Goal: Task Accomplishment & Management: Manage account settings

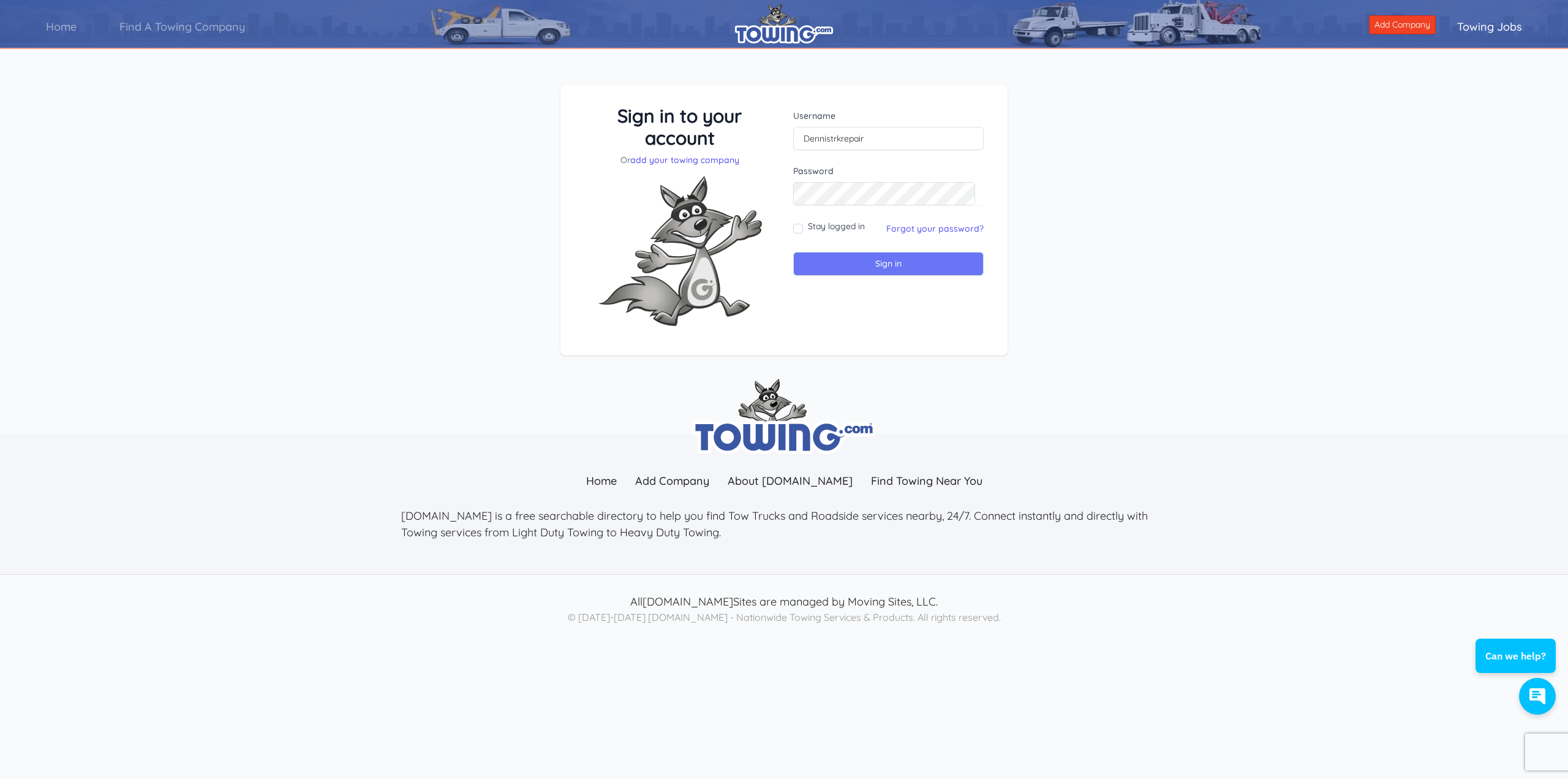
drag, startPoint x: 879, startPoint y: 252, endPoint x: 868, endPoint y: 272, distance: 22.8
click at [875, 263] on form "Username Dennistrkrepair Password Stay logged in Sign in" at bounding box center [888, 193] width 190 height 166
click at [872, 263] on input "Sign in" at bounding box center [888, 263] width 190 height 24
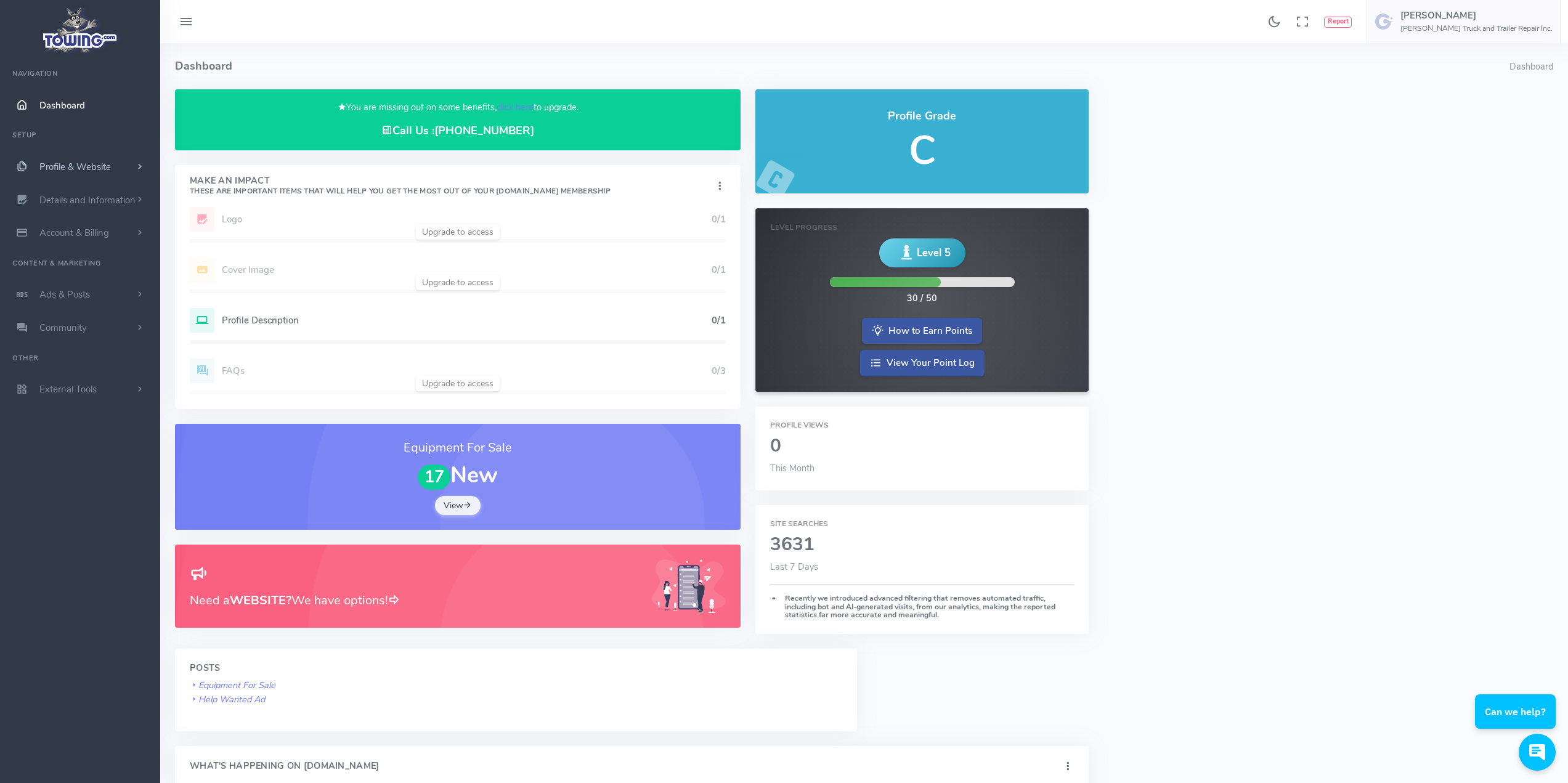
click at [70, 165] on span "Profile & Website" at bounding box center [76, 167] width 72 height 12
click at [86, 190] on link "Homepage Content" at bounding box center [95, 191] width 130 height 25
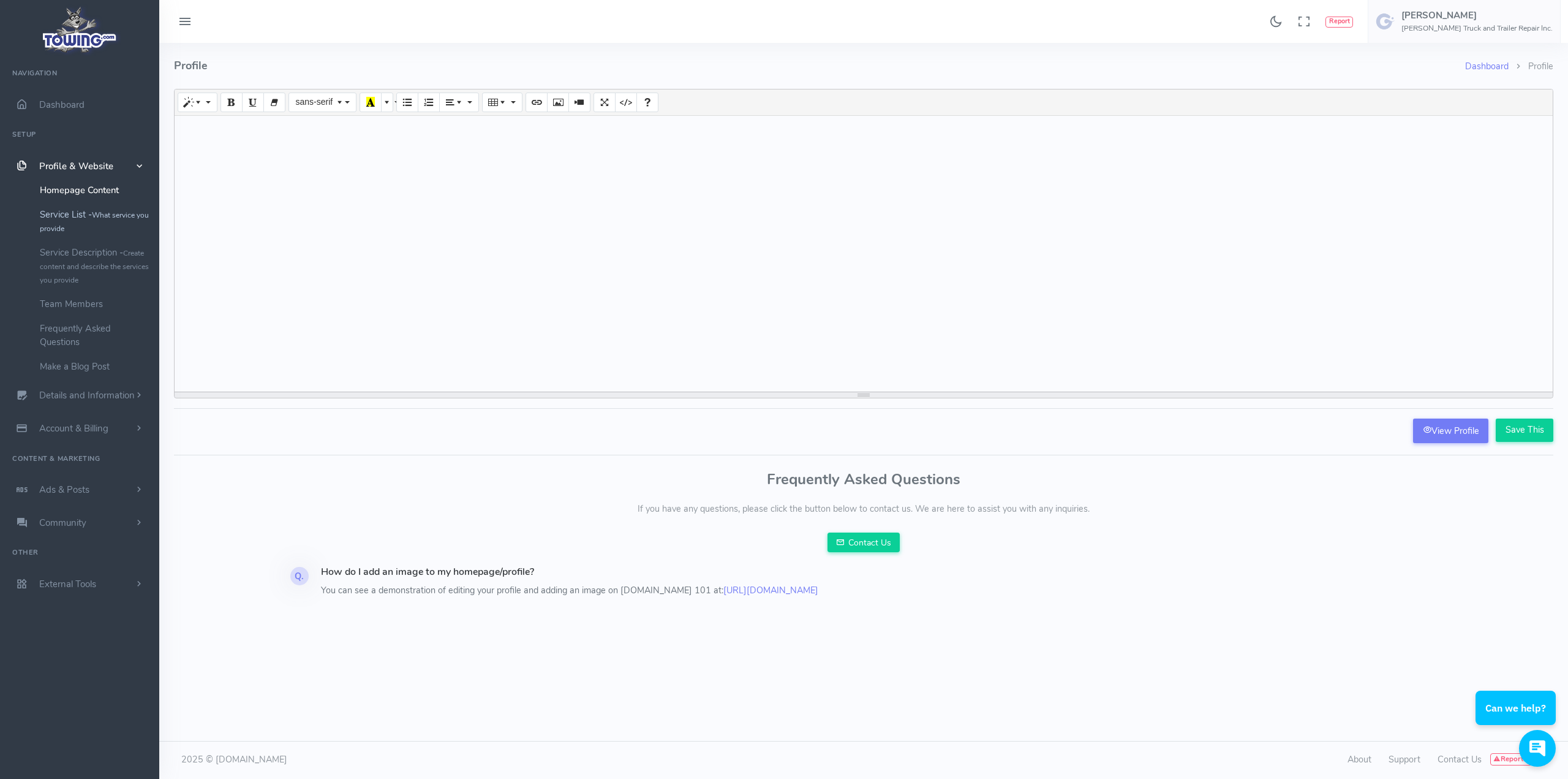
click at [82, 215] on link "Service List - What service you provide" at bounding box center [95, 221] width 129 height 38
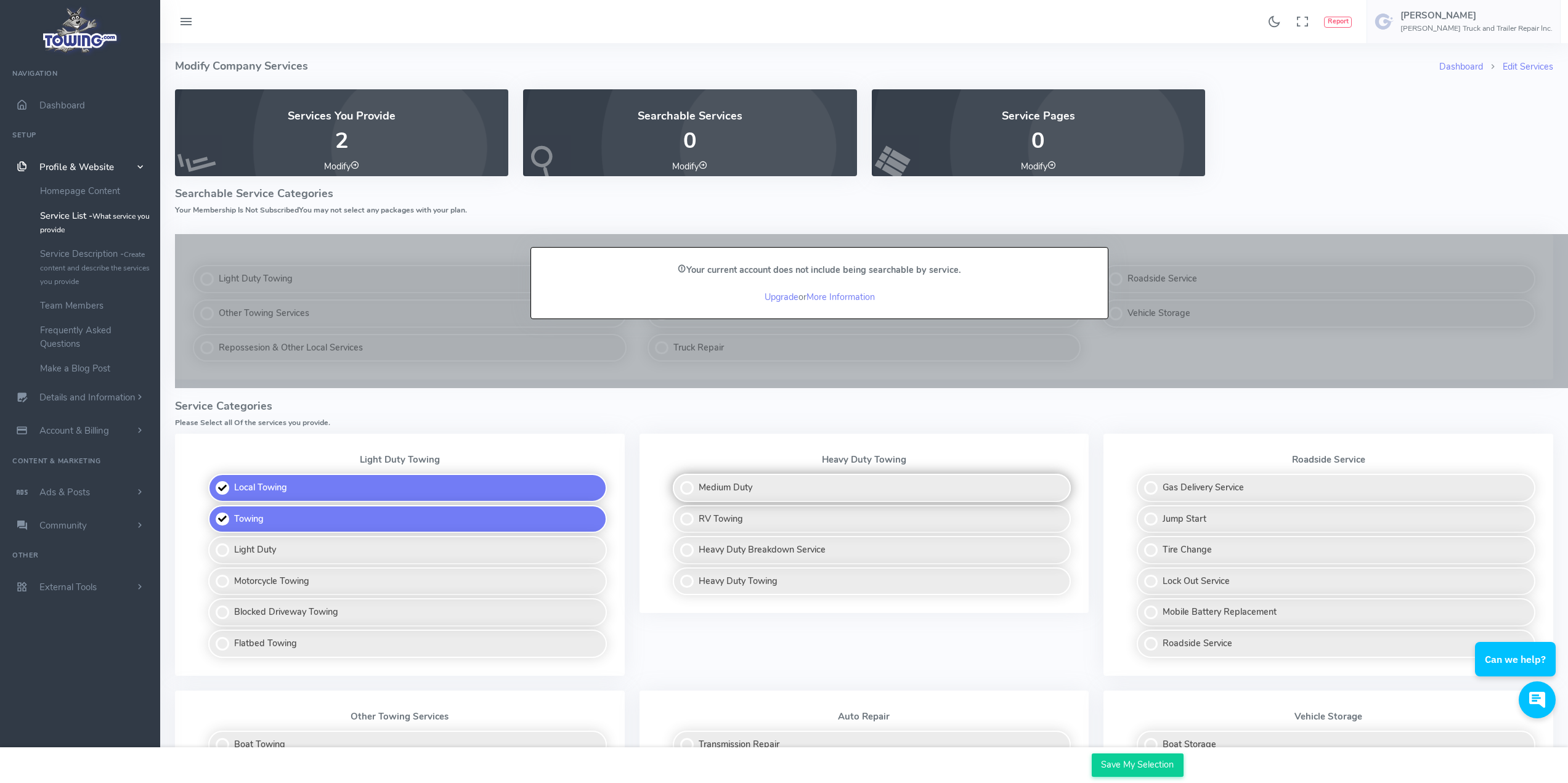
click at [691, 487] on label "Medium Duty" at bounding box center [872, 488] width 399 height 28
click at [677, 482] on input "Medium Duty" at bounding box center [674, 478] width 8 height 8
checkbox input "true"
click at [686, 518] on label "RV Towing" at bounding box center [872, 519] width 399 height 28
click at [677, 513] on input "RV Towing" at bounding box center [674, 509] width 8 height 8
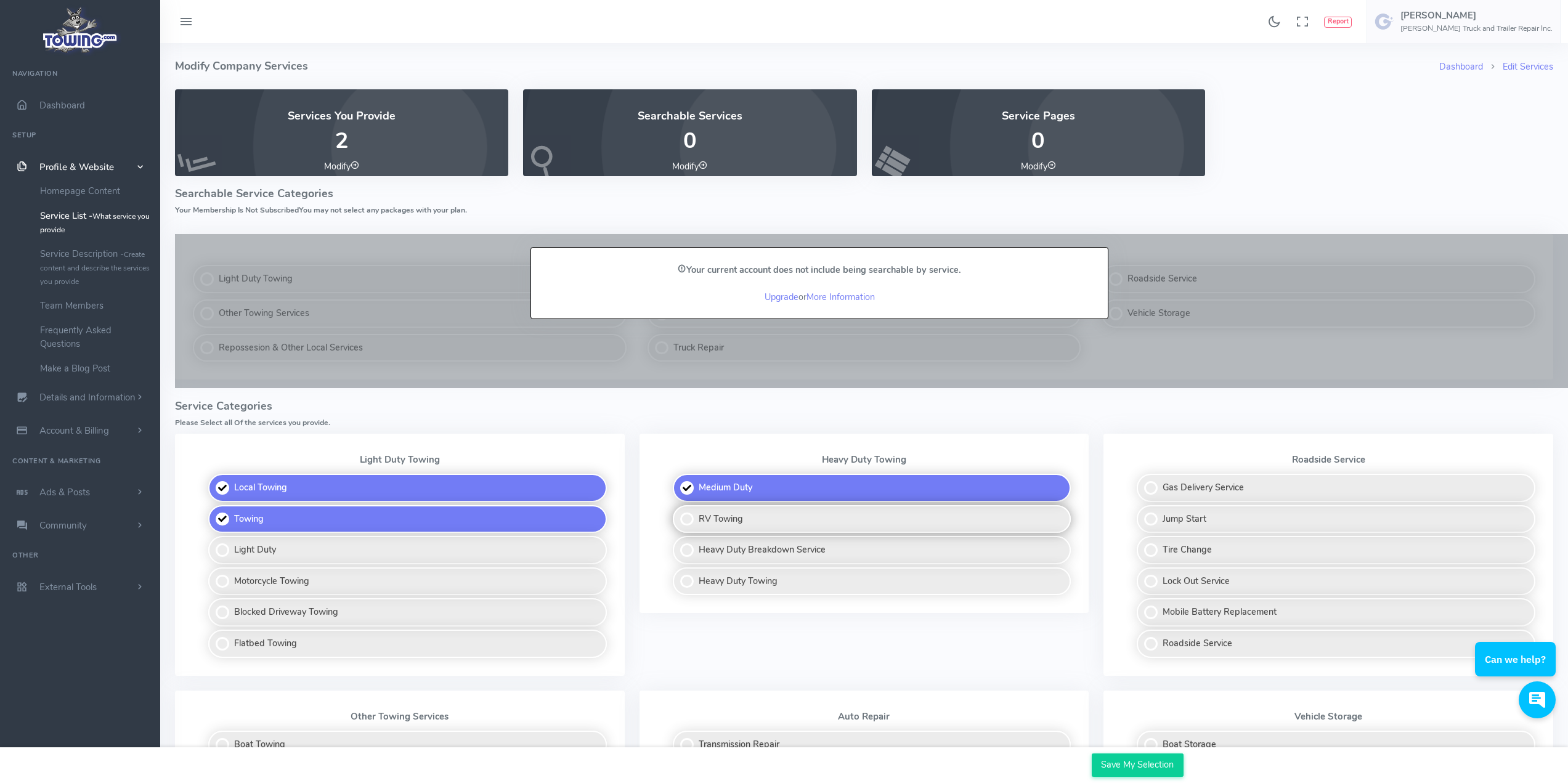
checkbox input "true"
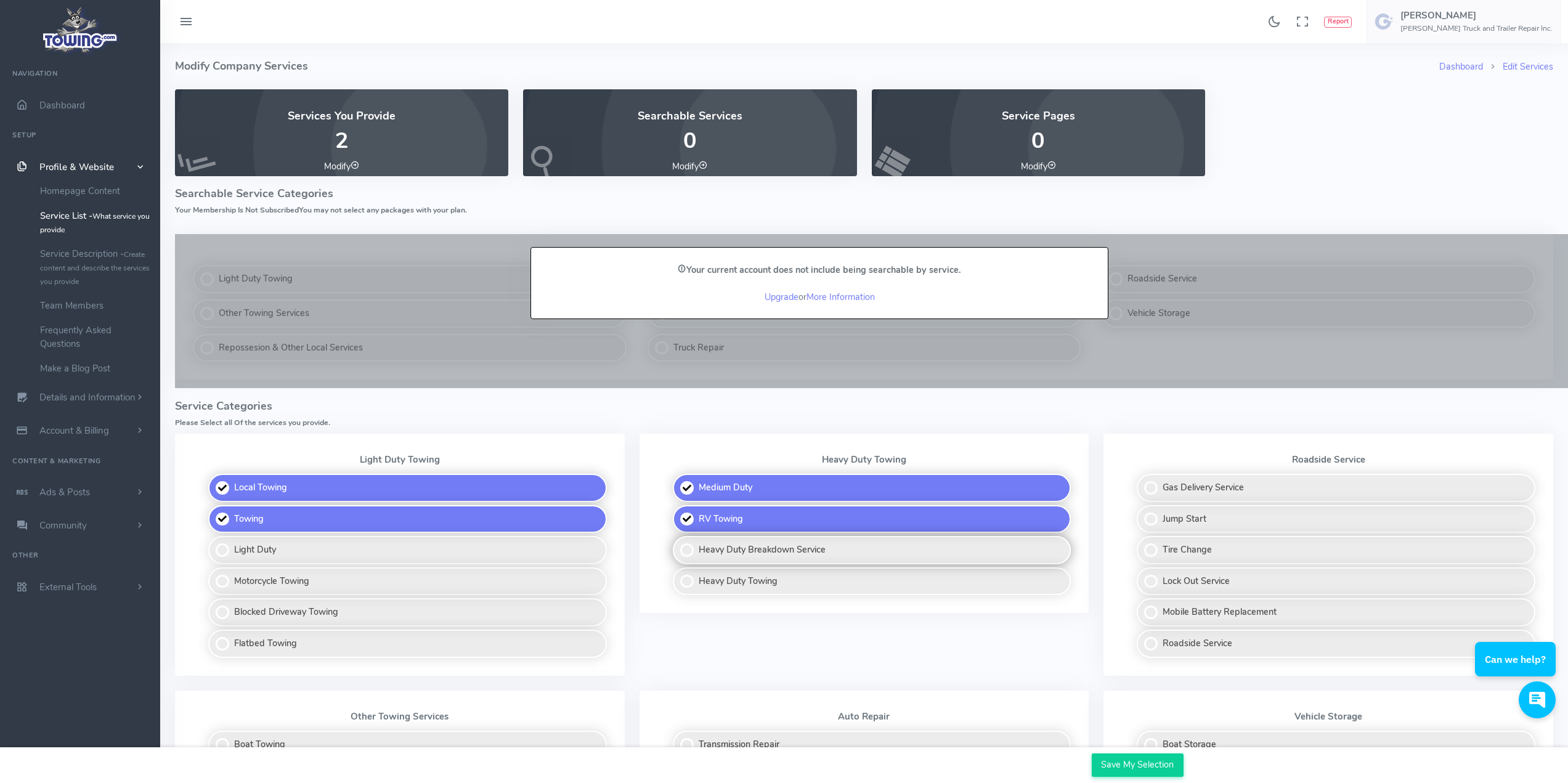
click at [681, 548] on label "Heavy Duty Breakdown Service" at bounding box center [872, 550] width 399 height 28
click at [677, 544] on input "Heavy Duty Breakdown Service" at bounding box center [674, 540] width 8 height 8
checkbox input "true"
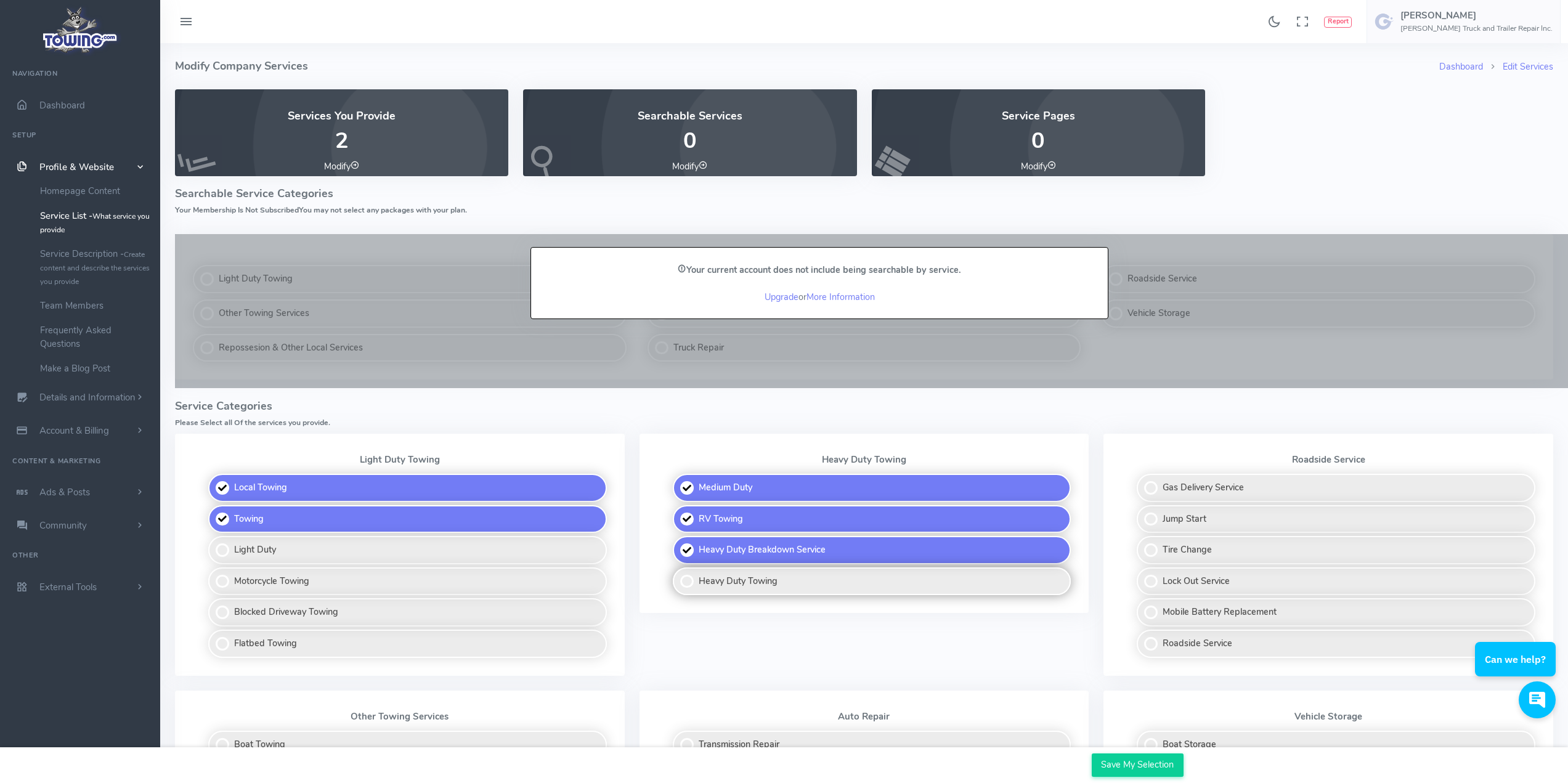
click at [681, 581] on label "Heavy Duty Towing" at bounding box center [872, 582] width 399 height 28
click at [677, 575] on input "Heavy Duty Towing" at bounding box center [674, 571] width 8 height 8
checkbox input "true"
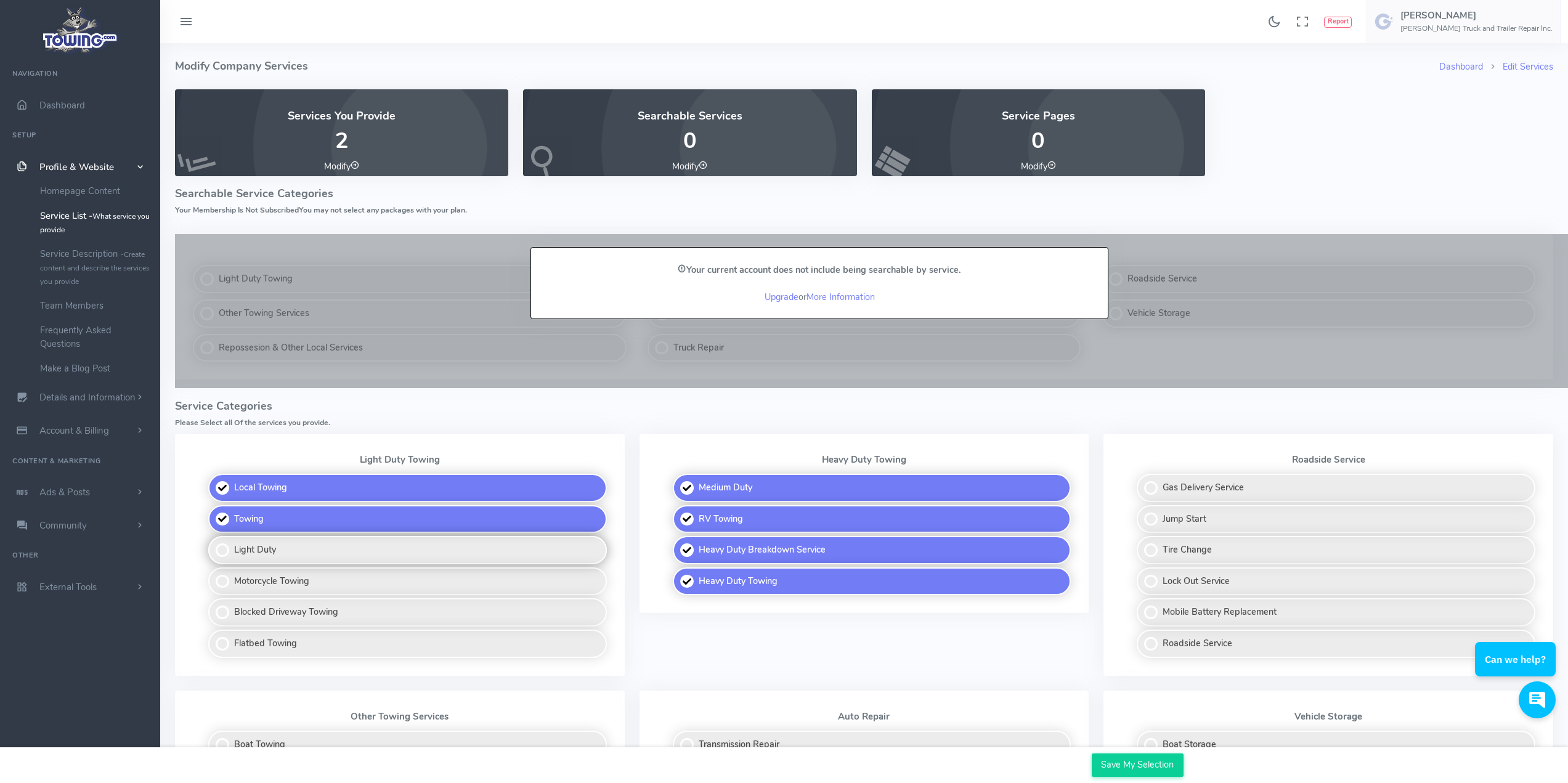
click at [226, 544] on label "Light Duty" at bounding box center [407, 550] width 399 height 28
click at [213, 544] on input "Light Duty" at bounding box center [209, 540] width 8 height 8
checkbox input "true"
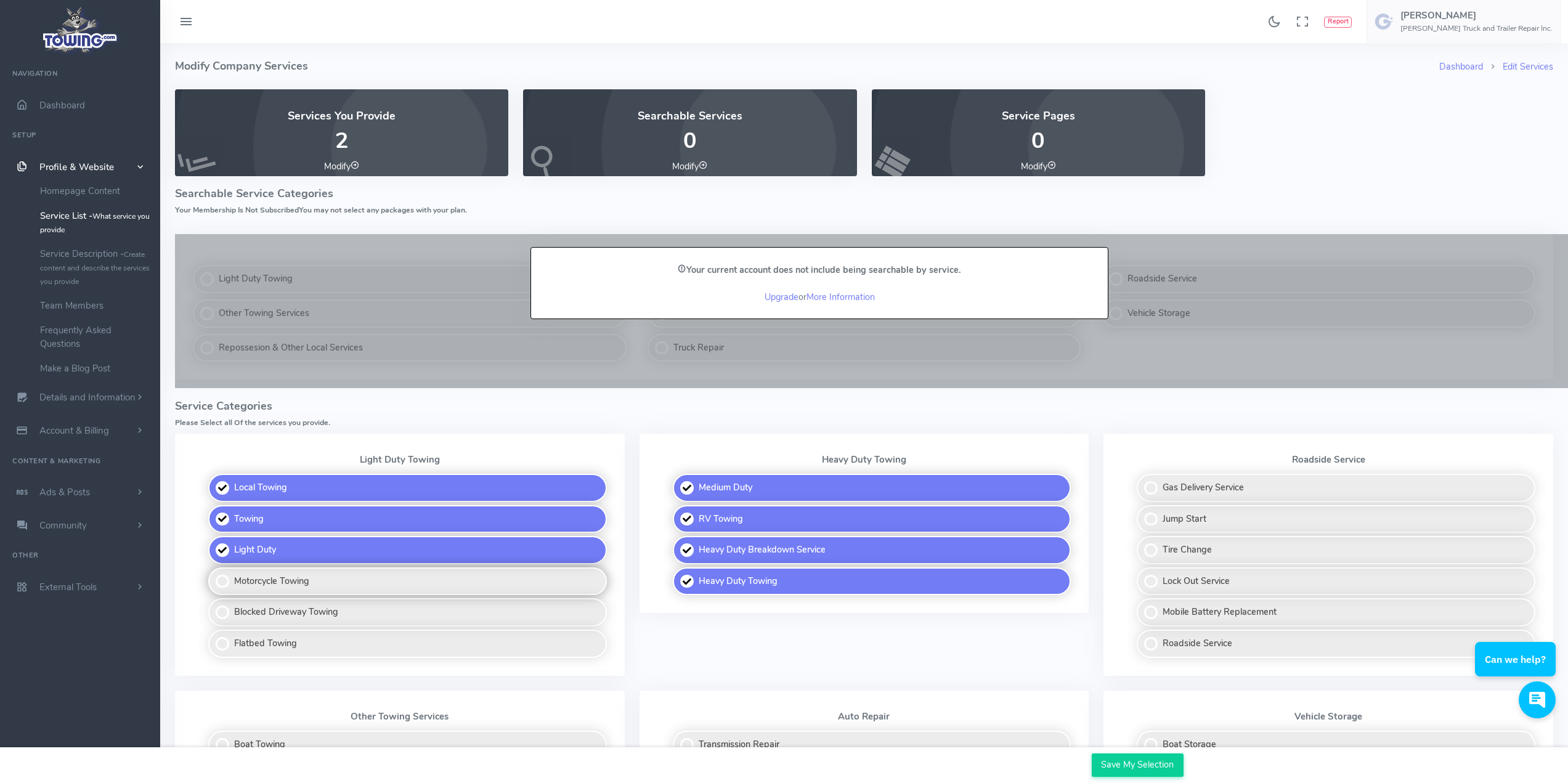
click at [218, 581] on label "Motorcycle Towing" at bounding box center [407, 582] width 399 height 28
click at [213, 575] on input "Motorcycle Towing" at bounding box center [209, 571] width 8 height 8
checkbox input "true"
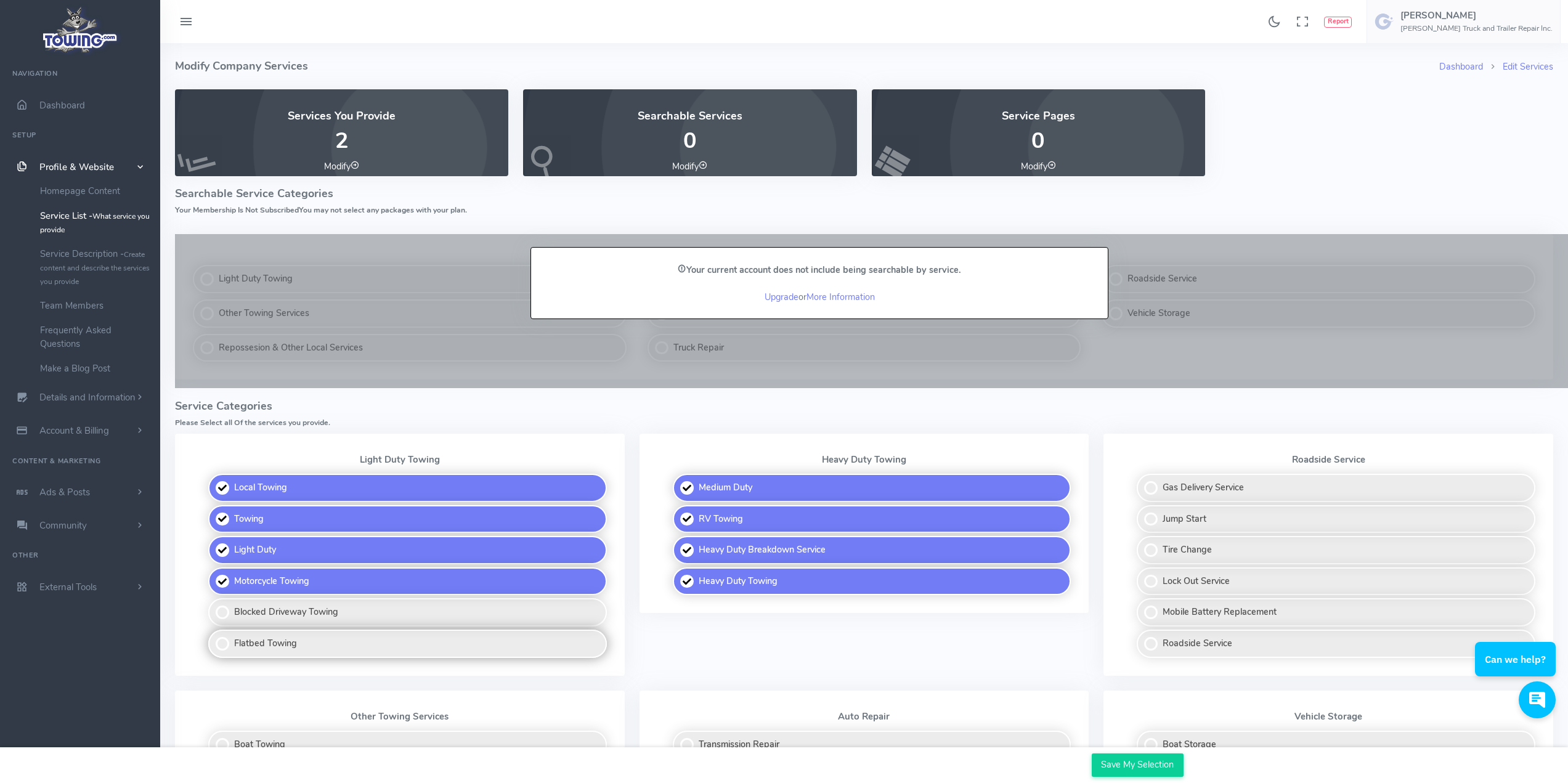
click at [222, 645] on label "Flatbed Towing" at bounding box center [407, 644] width 399 height 28
click at [213, 638] on input "Flatbed Towing" at bounding box center [209, 634] width 8 height 8
checkbox input "true"
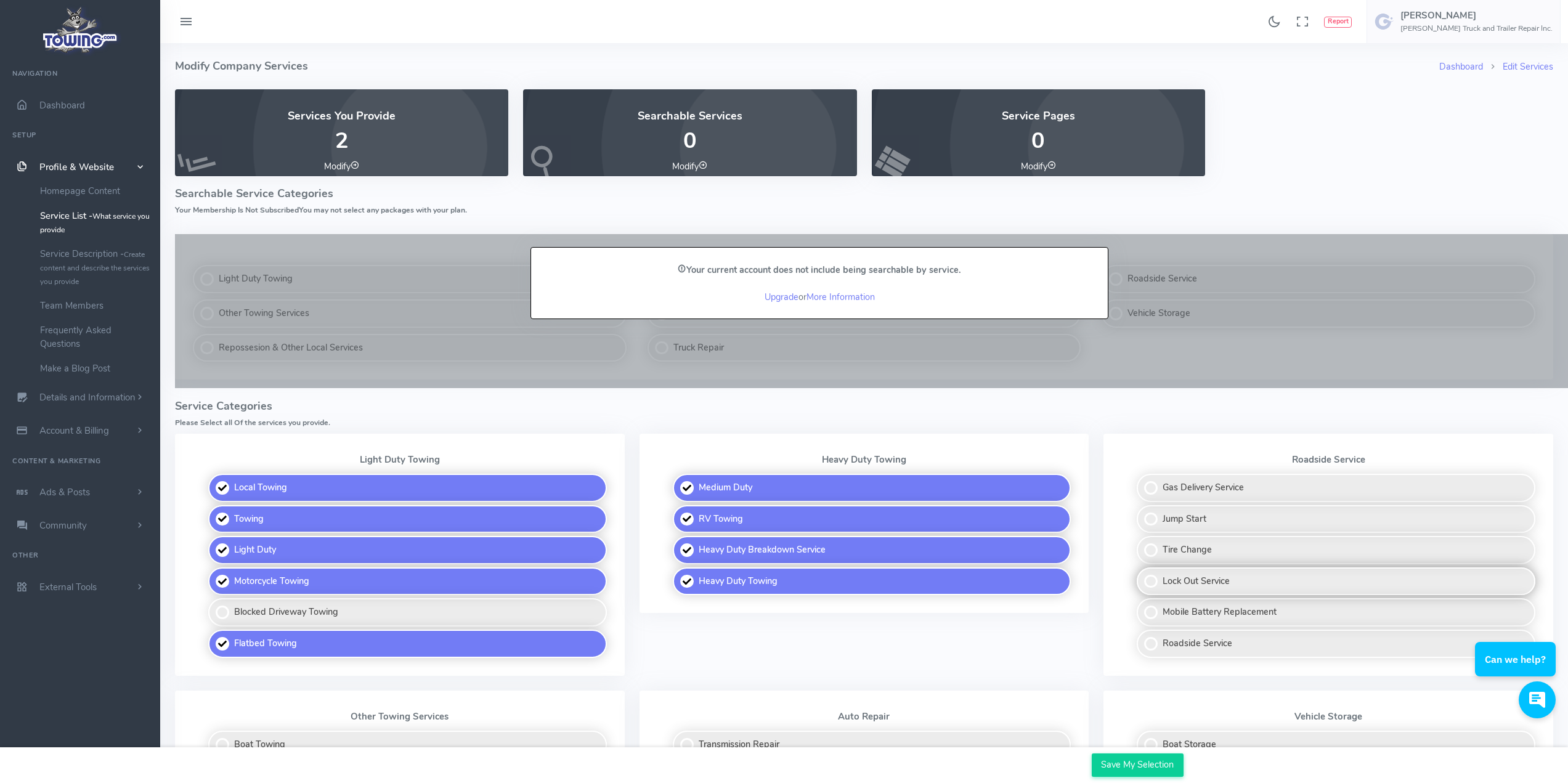
click at [1151, 579] on label "Lock Out Service" at bounding box center [1335, 582] width 399 height 28
click at [1141, 575] on input "Lock Out Service" at bounding box center [1137, 571] width 8 height 8
checkbox input "true"
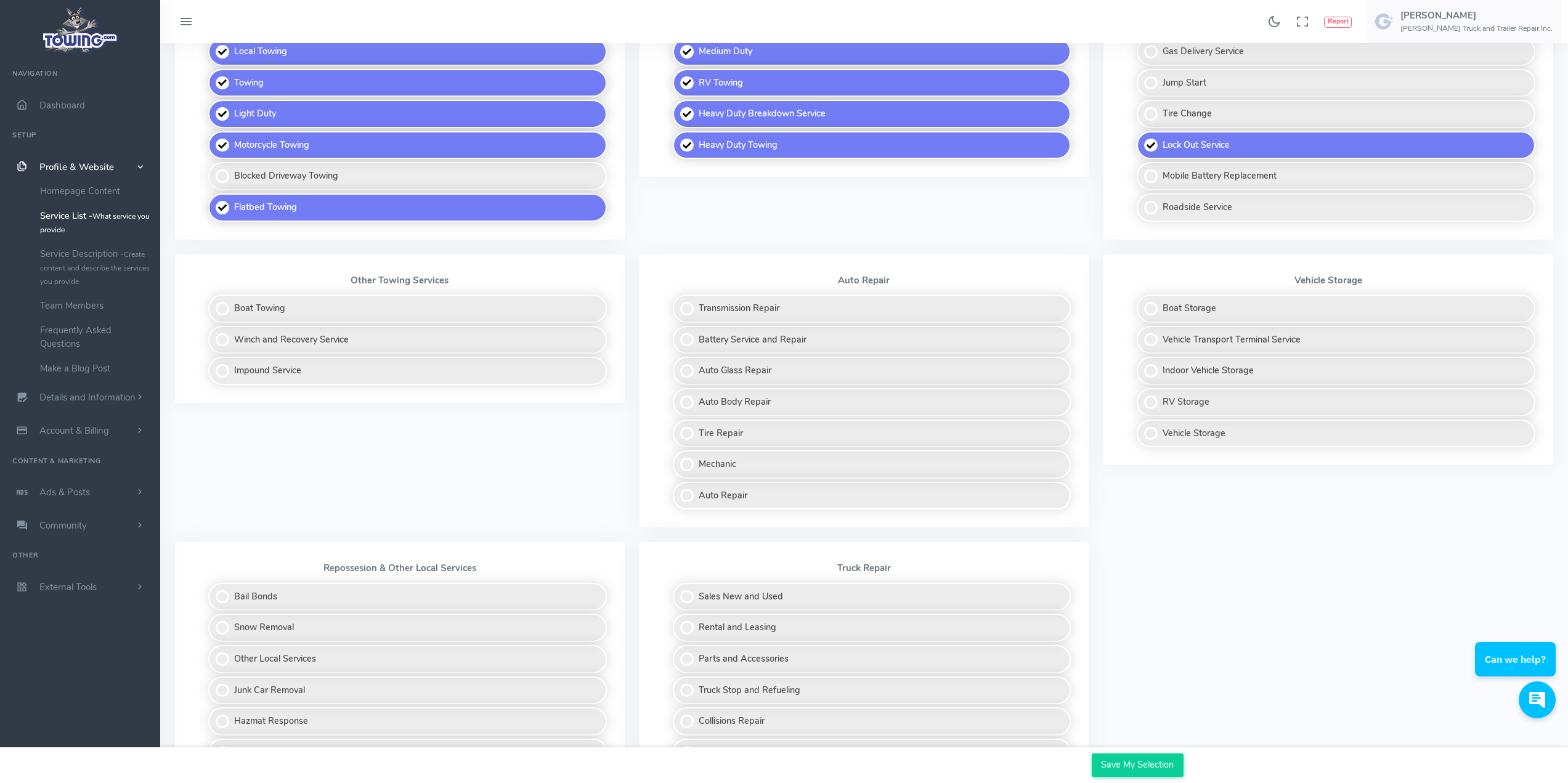
scroll to position [493, 0]
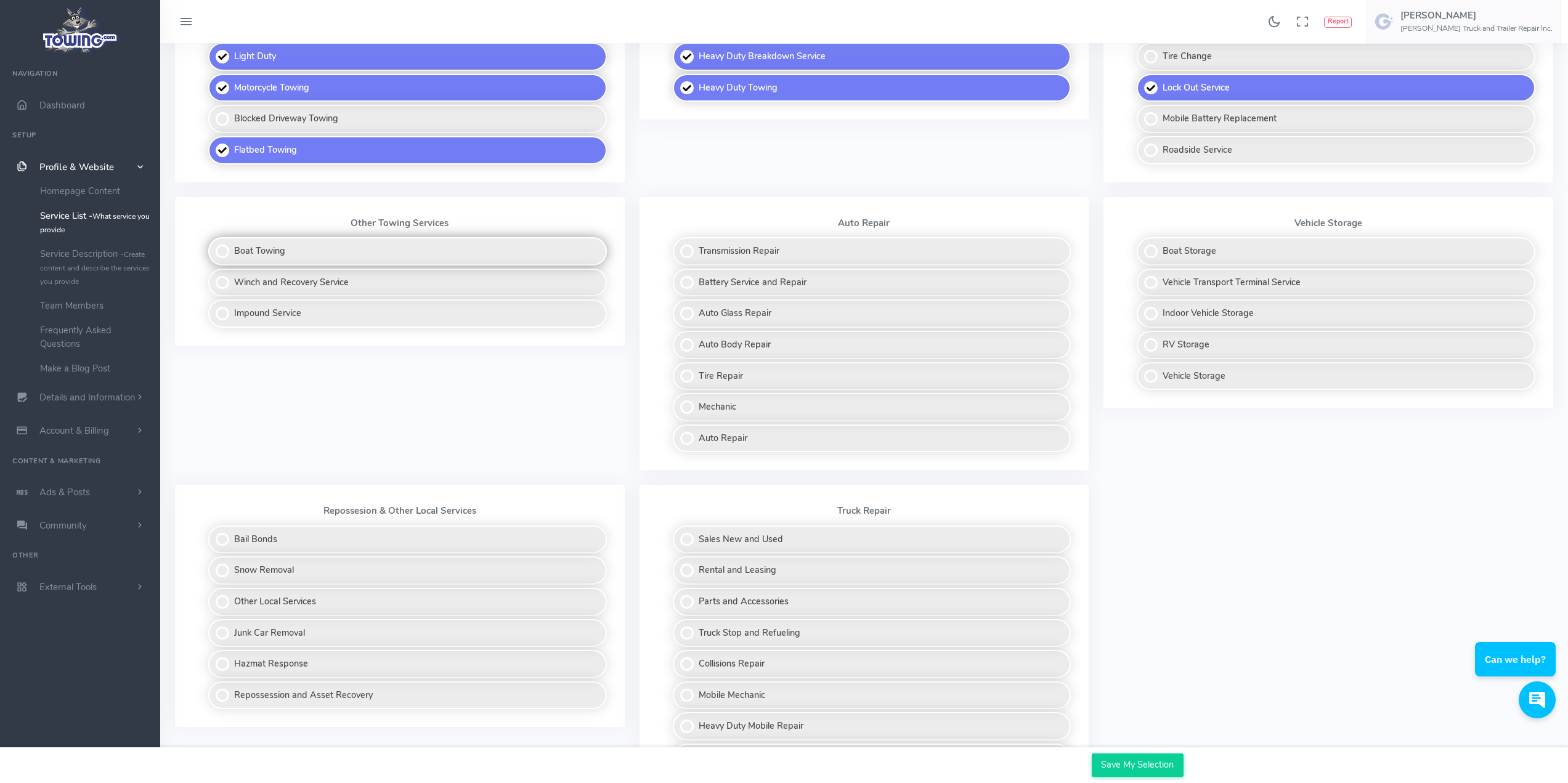
click at [224, 254] on label "Boat Towing" at bounding box center [407, 251] width 399 height 28
click at [213, 245] on input "Boat Towing" at bounding box center [209, 241] width 8 height 8
checkbox input "true"
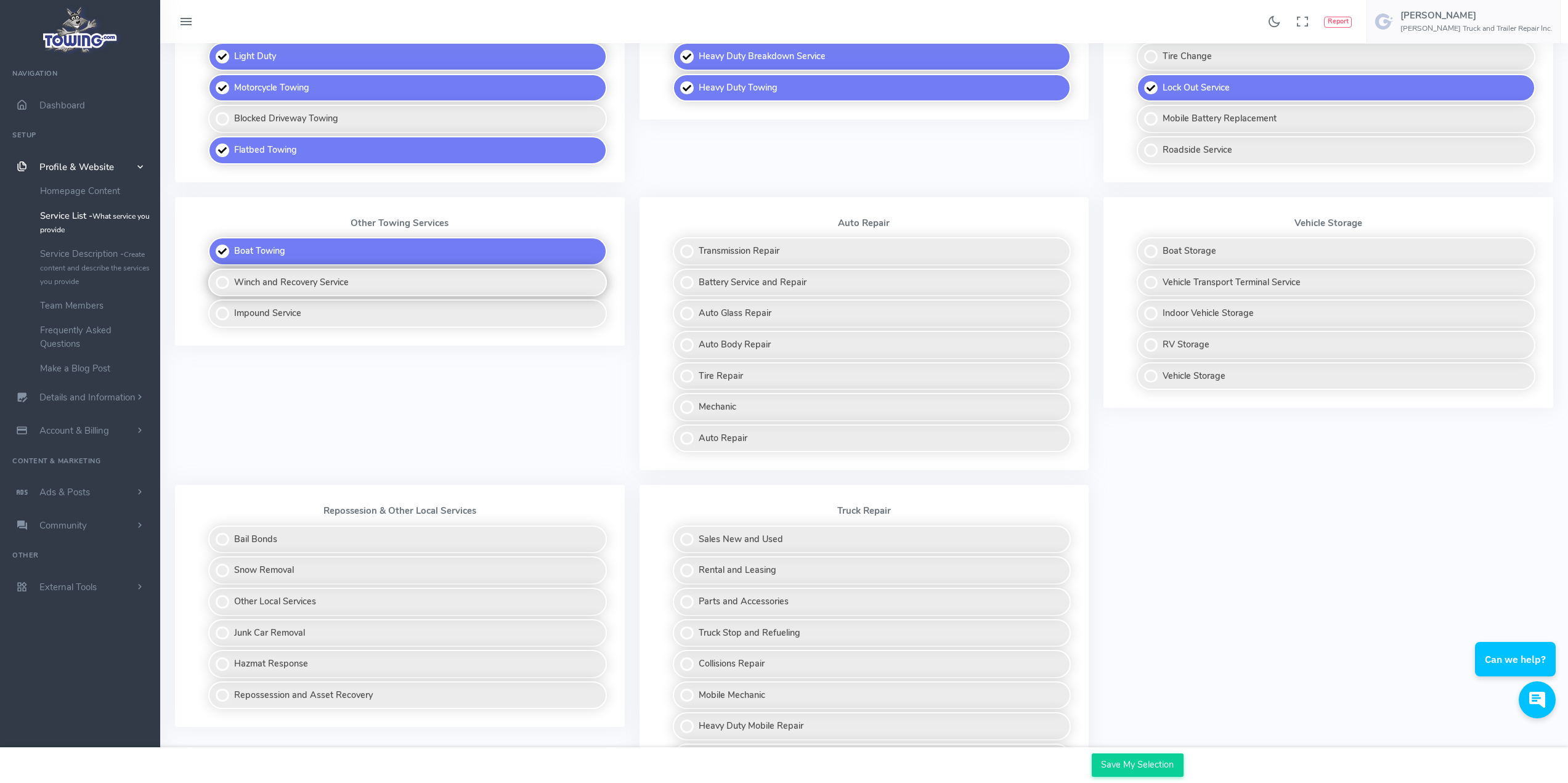
click at [222, 285] on label "Winch and Recovery Service" at bounding box center [407, 283] width 399 height 28
click at [213, 276] on input "Winch and Recovery Service" at bounding box center [209, 272] width 8 height 8
checkbox input "true"
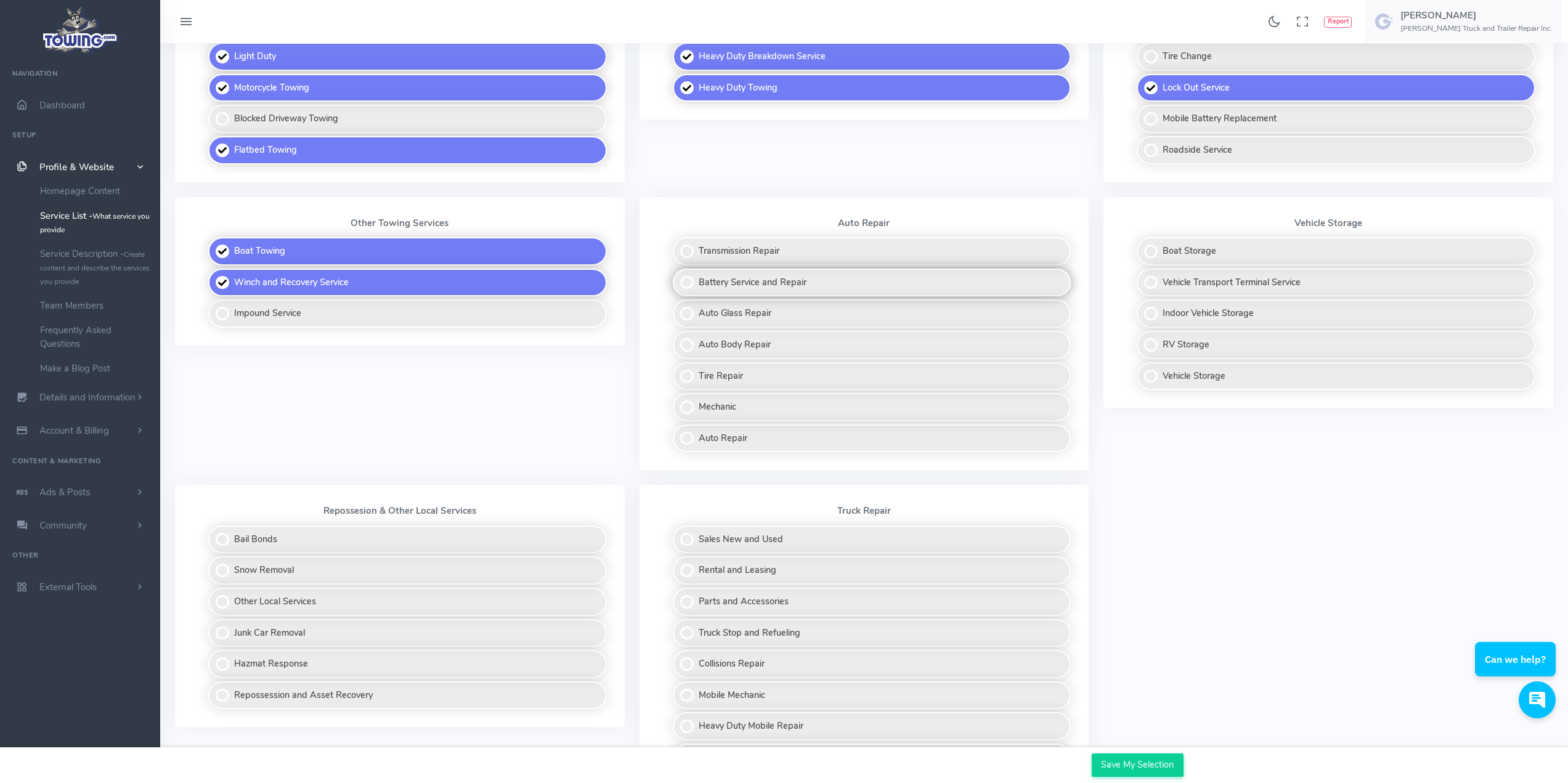
click at [684, 280] on label "Battery Service and Repair" at bounding box center [872, 283] width 399 height 28
click at [677, 276] on input "Battery Service and Repair" at bounding box center [674, 272] width 8 height 8
checkbox input "true"
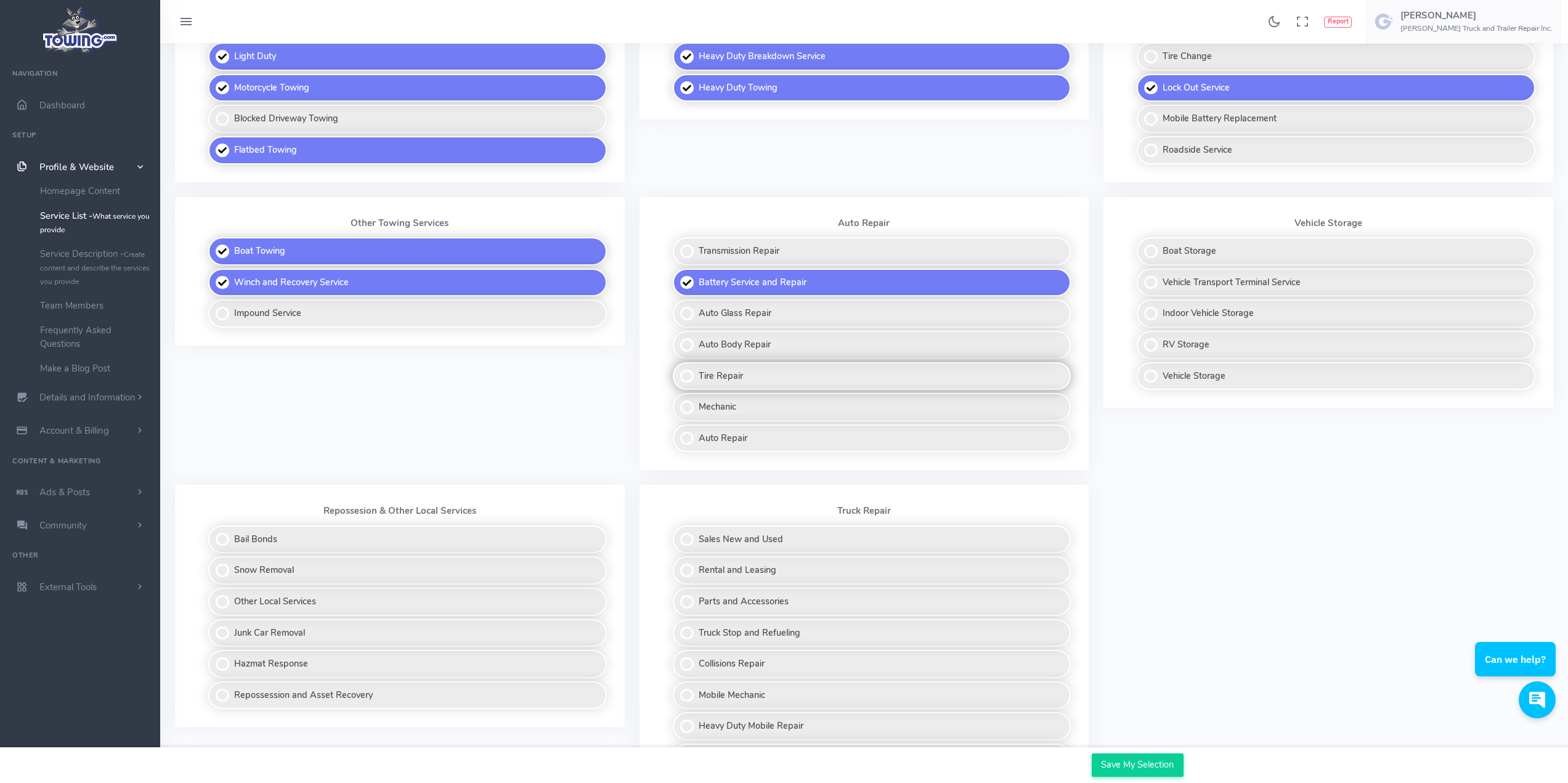
click at [688, 381] on label "Tire Repair" at bounding box center [872, 376] width 399 height 28
click at [677, 370] on input "Tire Repair" at bounding box center [674, 366] width 8 height 8
checkbox input "true"
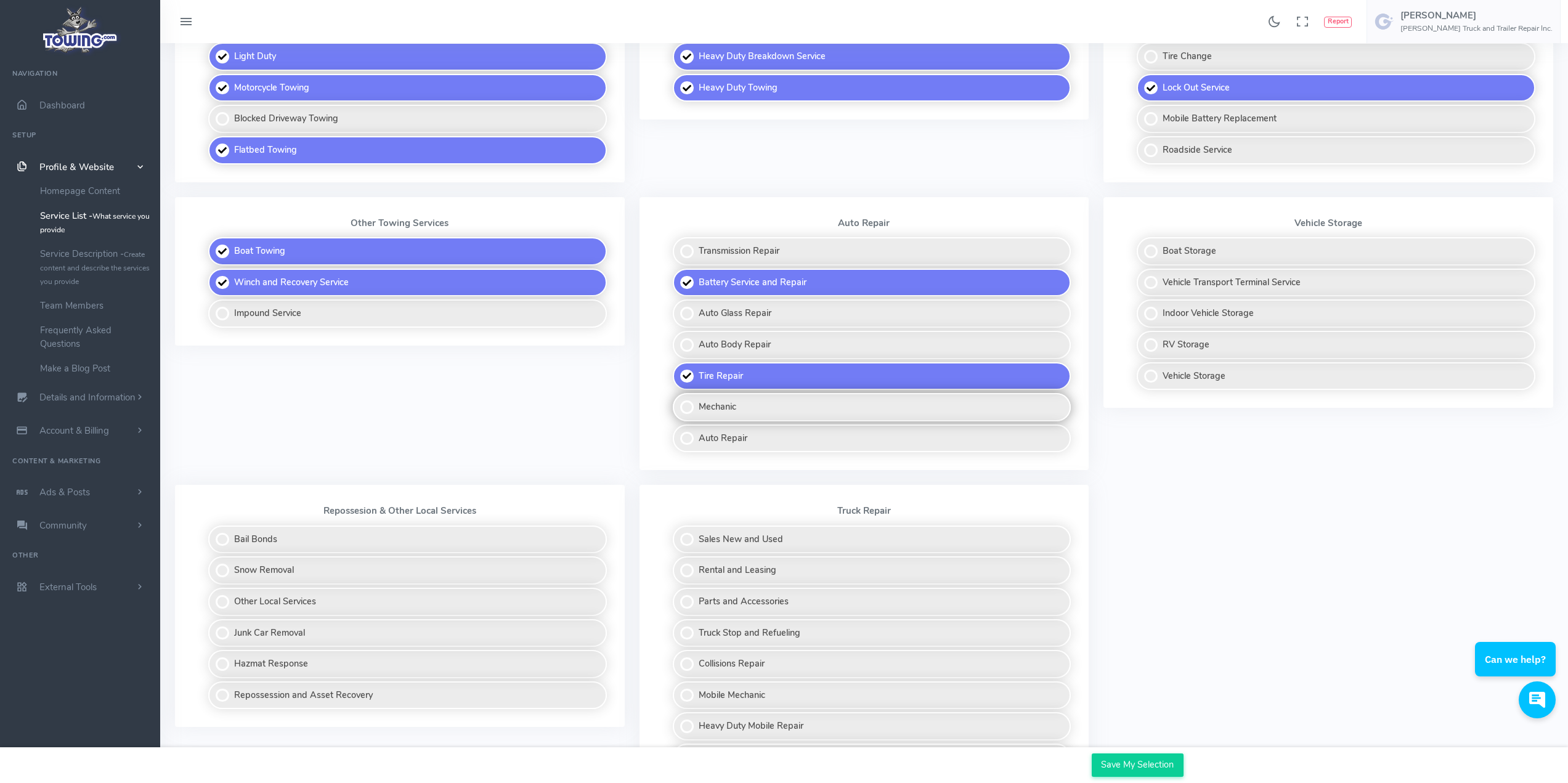
click at [685, 410] on label "Mechanic" at bounding box center [872, 408] width 399 height 28
click at [677, 401] on input "Mechanic" at bounding box center [674, 397] width 8 height 8
checkbox input "true"
click at [684, 440] on label "Auto Repair" at bounding box center [872, 439] width 399 height 28
click at [677, 432] on input "Auto Repair" at bounding box center [674, 429] width 8 height 8
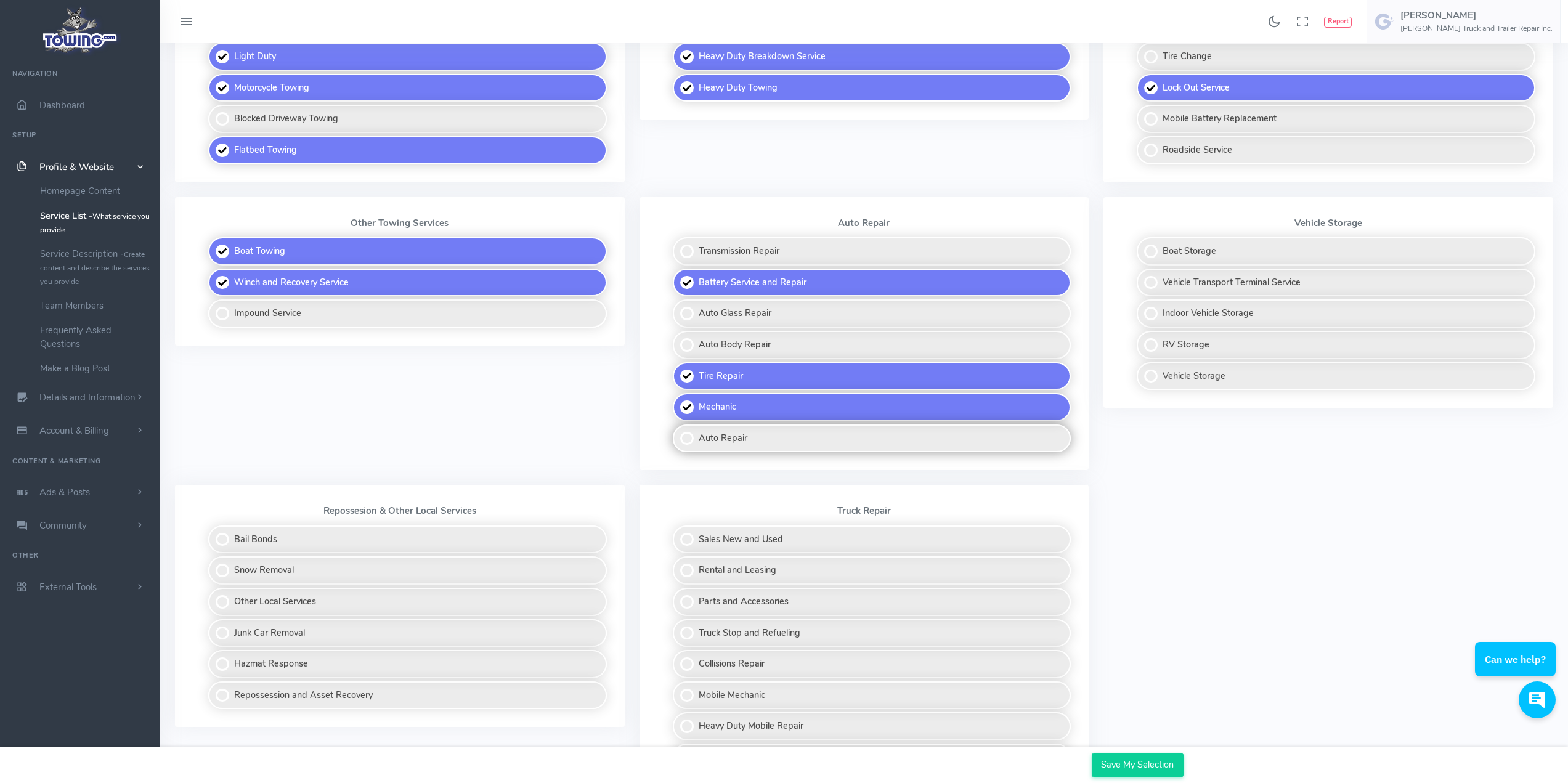
checkbox input "true"
click at [1152, 378] on label "Vehicle Storage" at bounding box center [1335, 376] width 399 height 28
click at [1141, 370] on input "Vehicle Storage" at bounding box center [1137, 366] width 8 height 8
checkbox input "true"
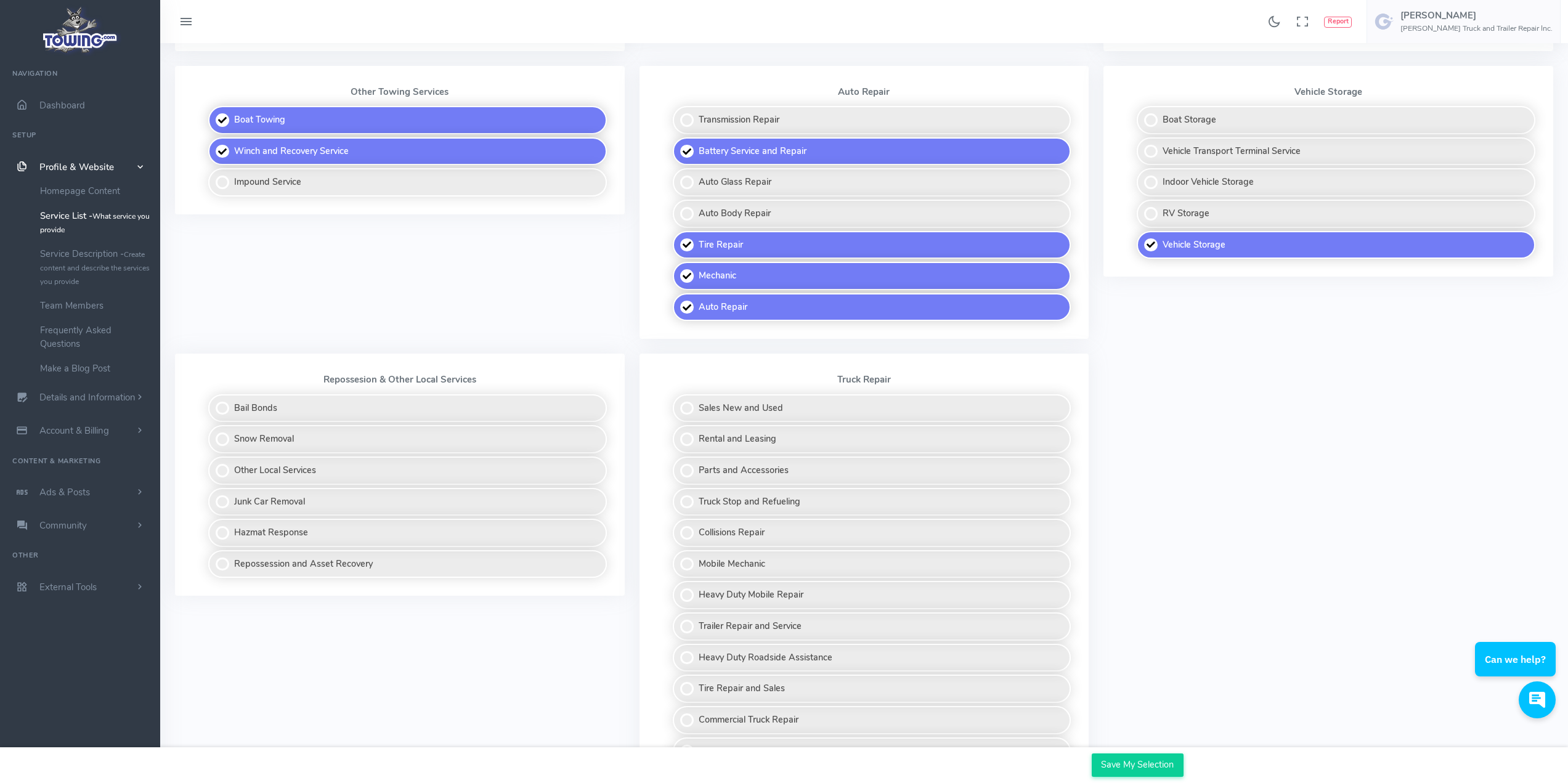
scroll to position [732, 0]
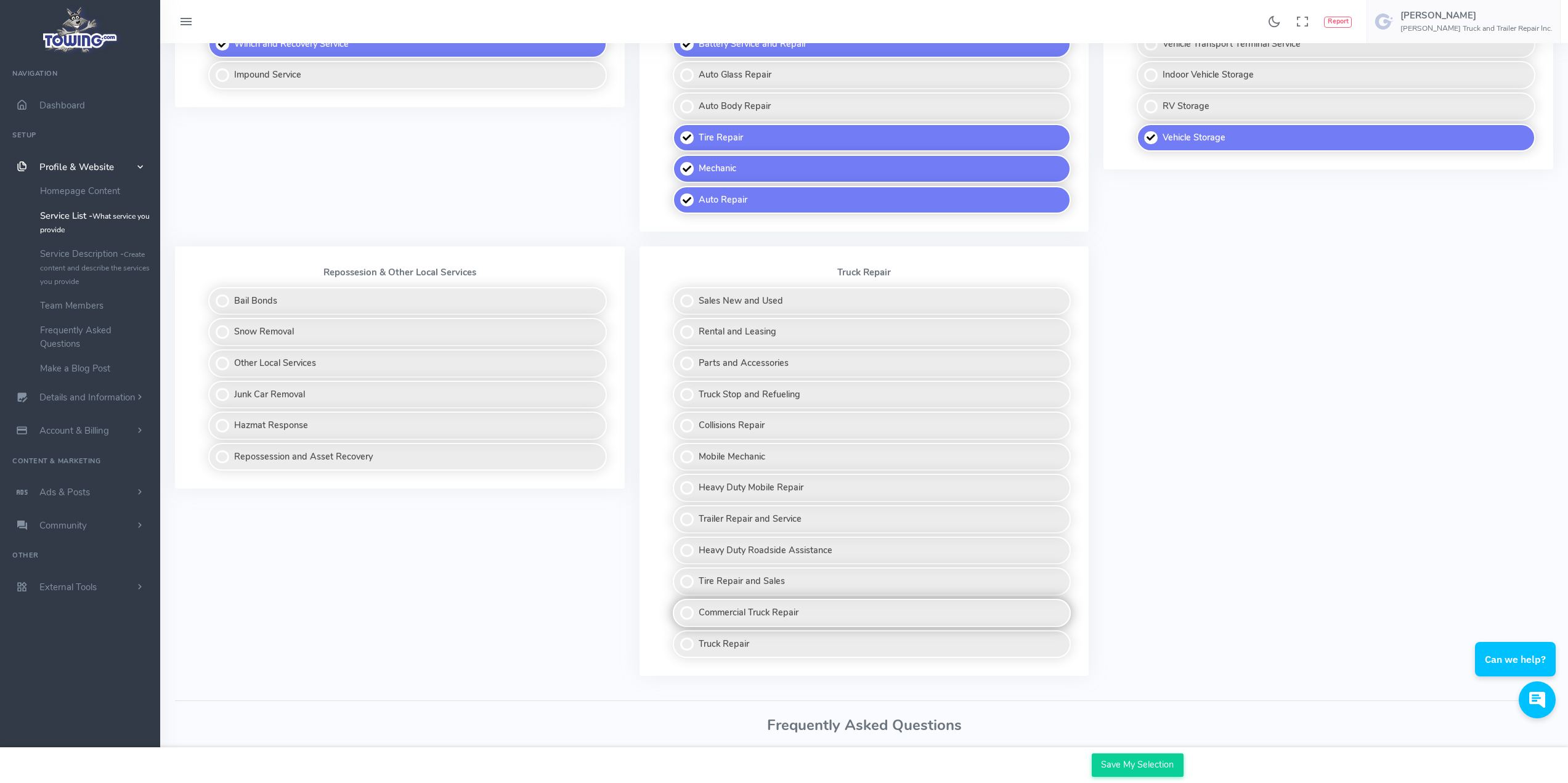
drag, startPoint x: 1571, startPoint y: 777, endPoint x: 682, endPoint y: 612, distance: 904.2
click at [682, 612] on label "Commercial Truck Repair" at bounding box center [872, 613] width 399 height 28
click at [677, 607] on input "Commercial Truck Repair" at bounding box center [674, 603] width 8 height 8
checkbox input "true"
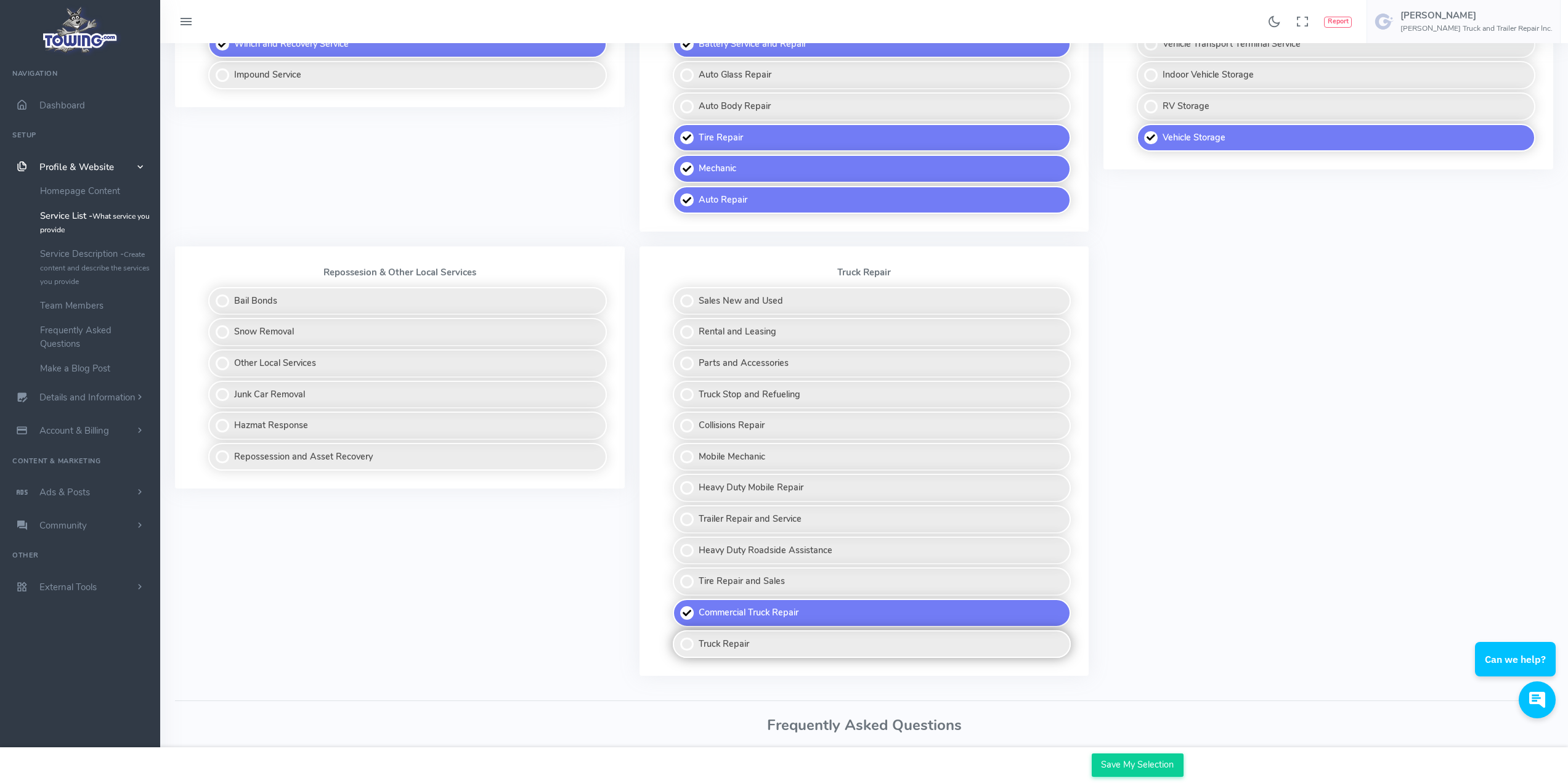
click at [694, 644] on label "Truck Repair" at bounding box center [872, 644] width 399 height 28
click at [677, 639] on input "Truck Repair" at bounding box center [674, 634] width 8 height 8
checkbox input "true"
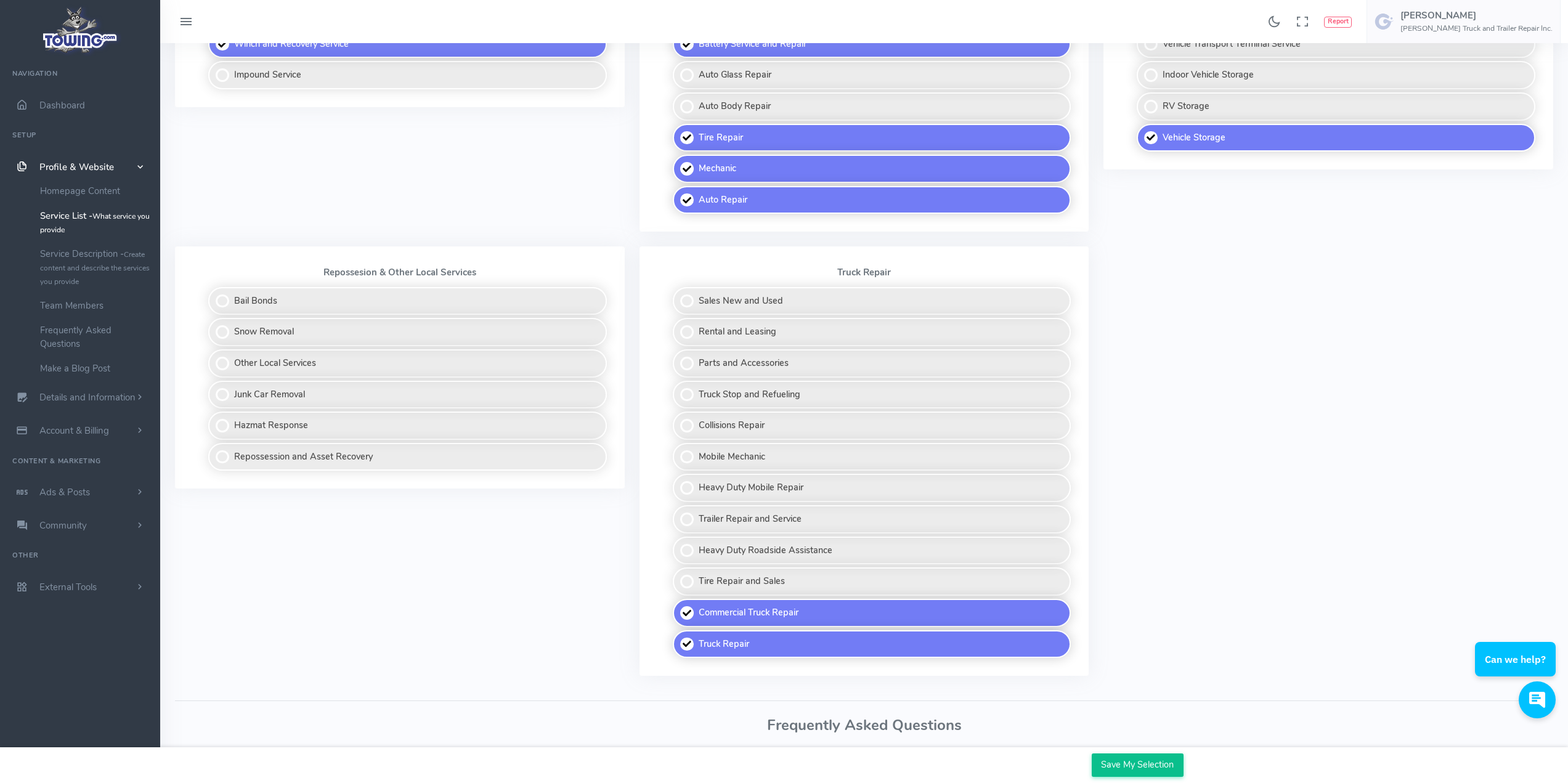
click at [1143, 767] on input "Save My Selection" at bounding box center [1138, 765] width 92 height 23
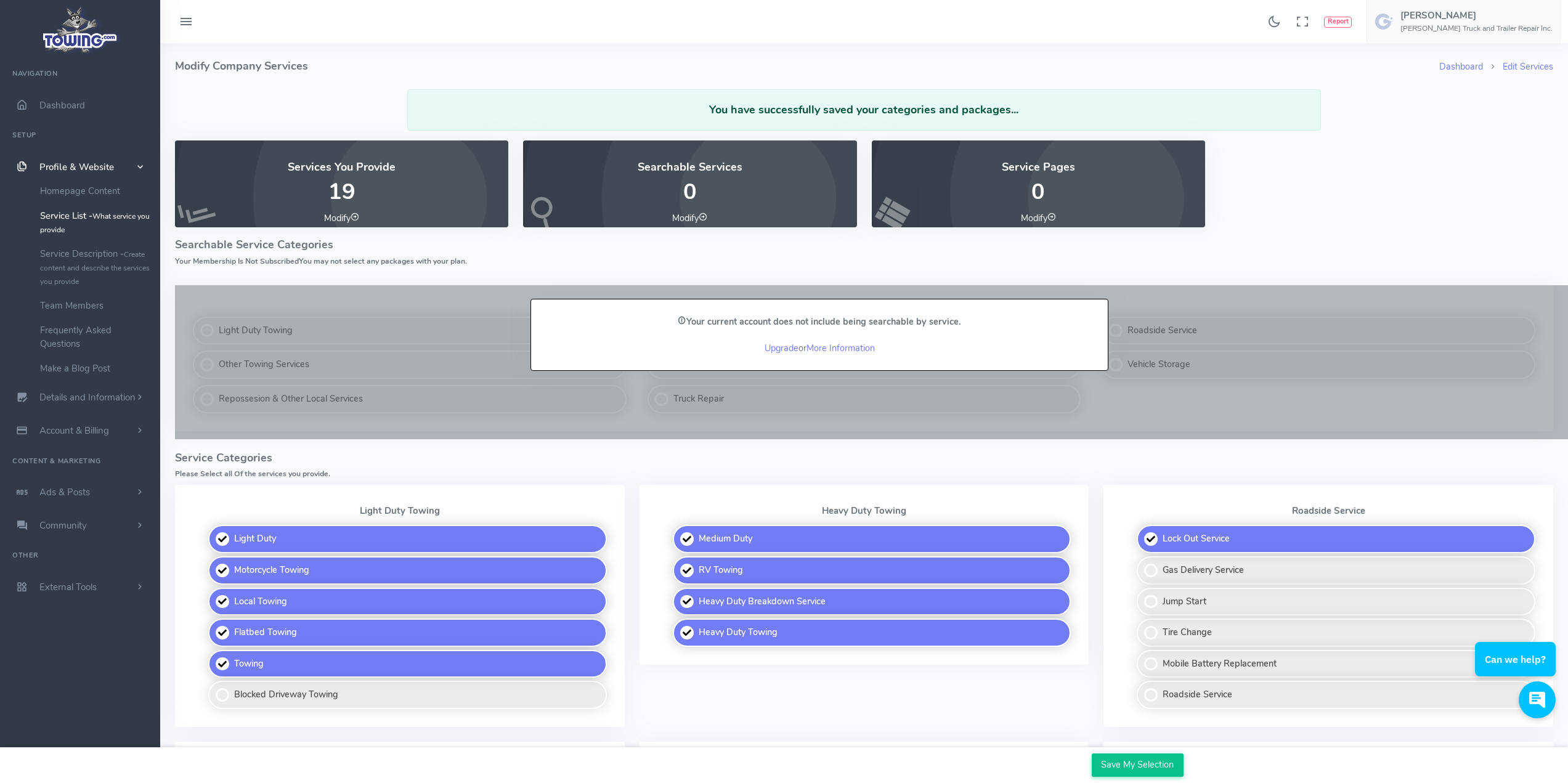
click at [1145, 764] on input "Save My Selection" at bounding box center [1138, 765] width 92 height 23
click at [80, 269] on small "Create content and describe the services you provide" at bounding box center [94, 268] width 109 height 37
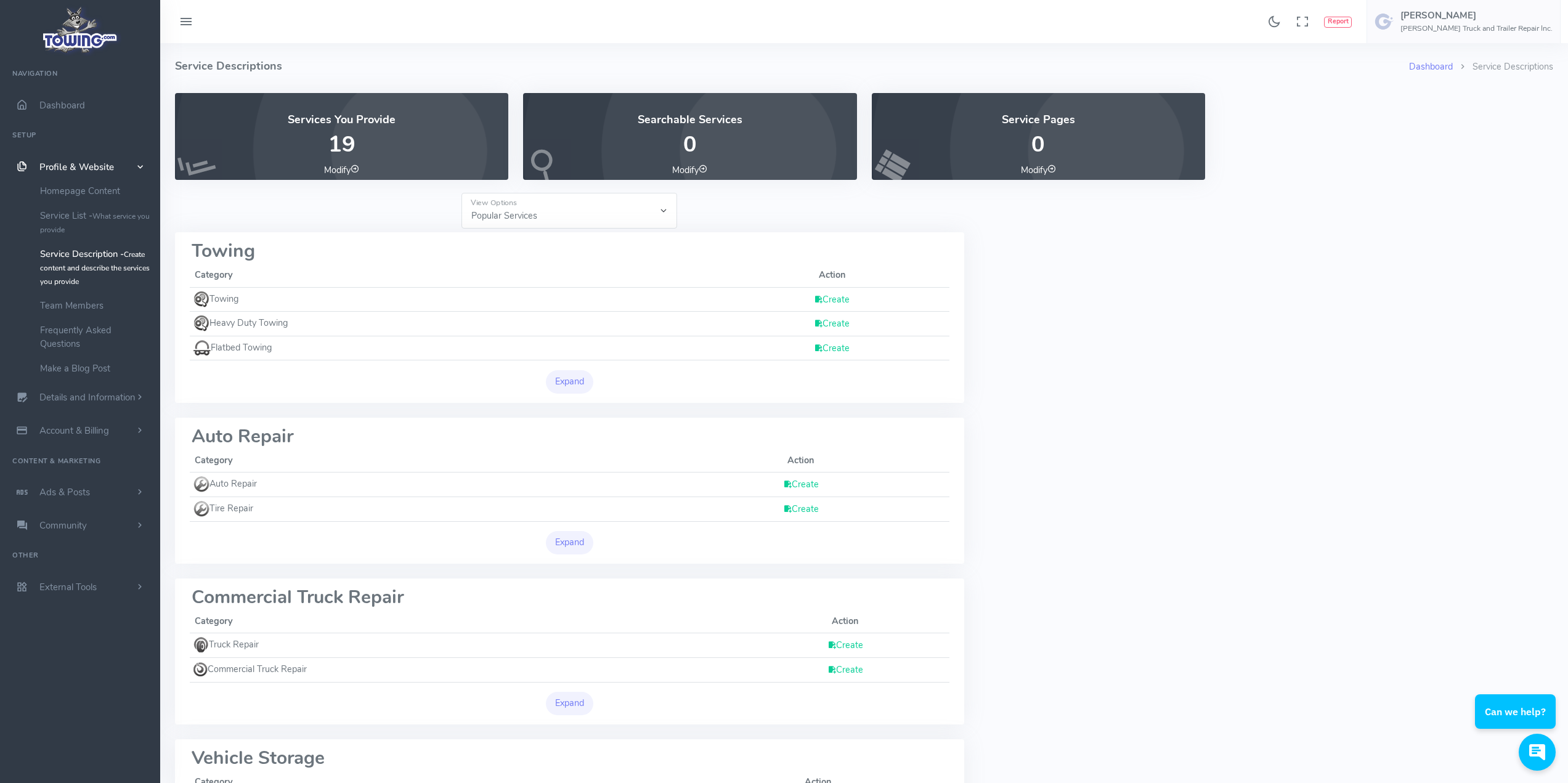
click at [834, 297] on link "Create" at bounding box center [832, 300] width 36 height 12
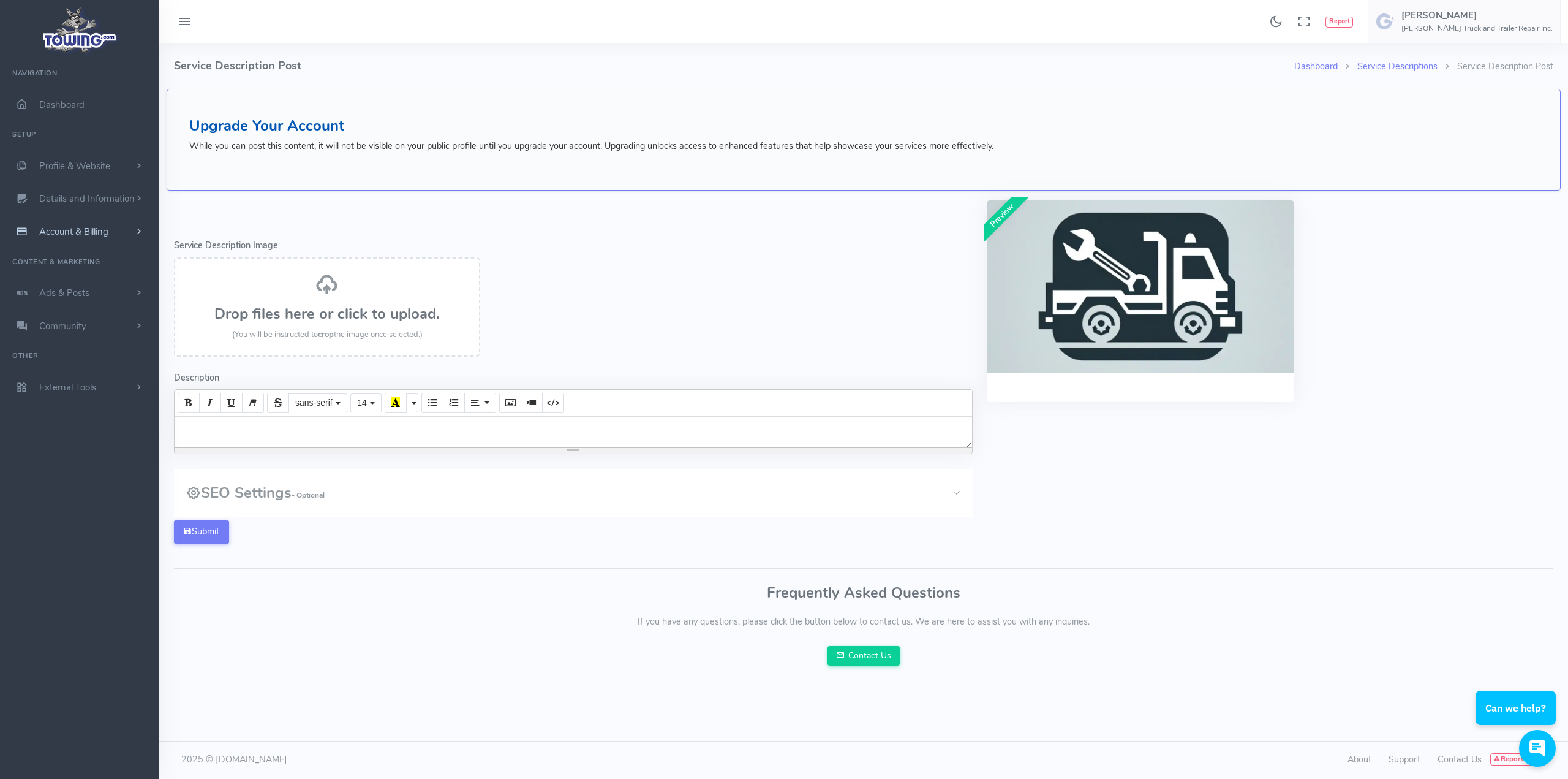
click at [97, 225] on link "Account & Billing" at bounding box center [79, 231] width 159 height 33
click at [65, 252] on link "Update Payment" at bounding box center [95, 256] width 129 height 25
click at [68, 228] on span "Account & Billing" at bounding box center [74, 231] width 69 height 12
